Goal: Check status: Check status

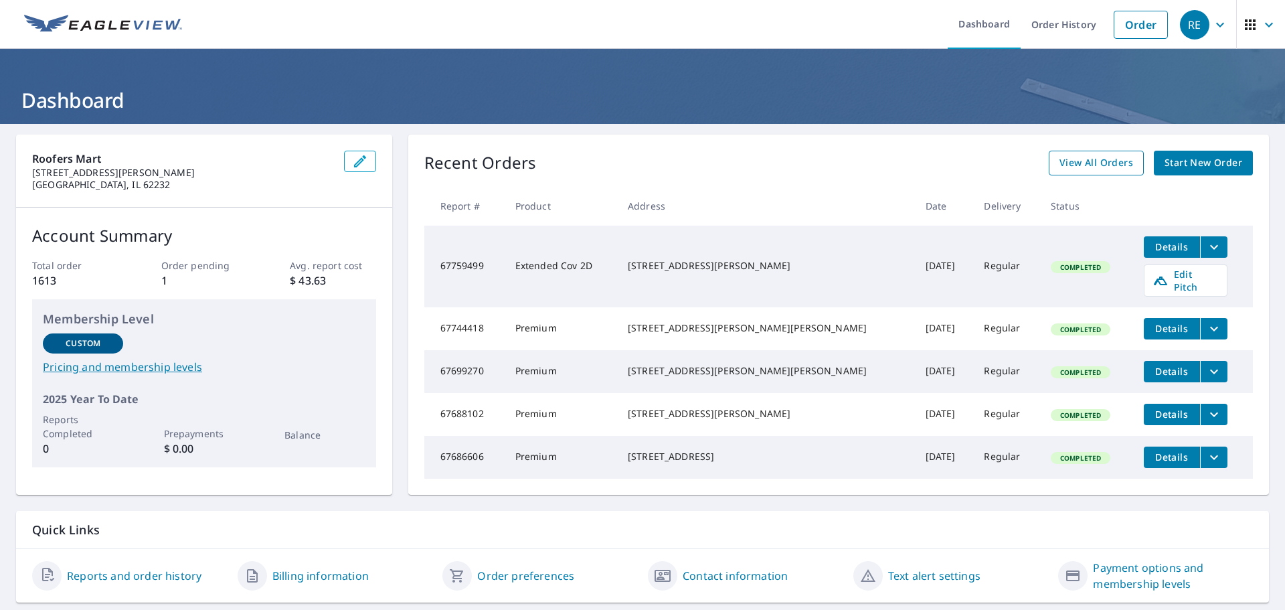
click at [1101, 159] on span "View All Orders" at bounding box center [1097, 163] width 74 height 17
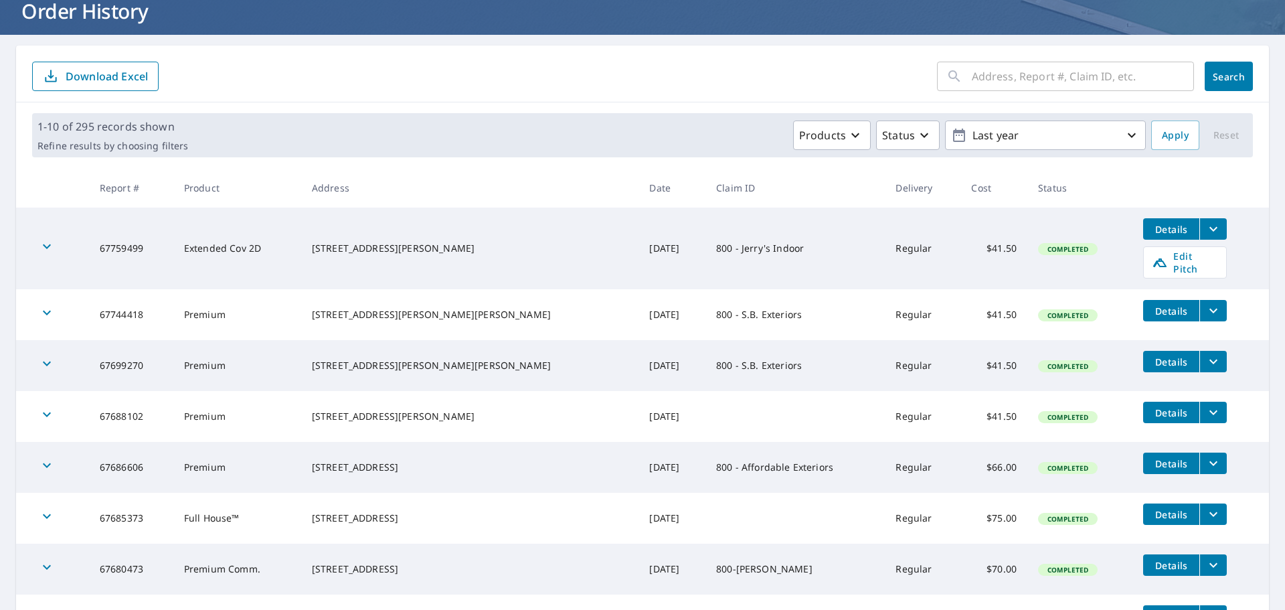
scroll to position [179, 0]
